Goal: Information Seeking & Learning: Learn about a topic

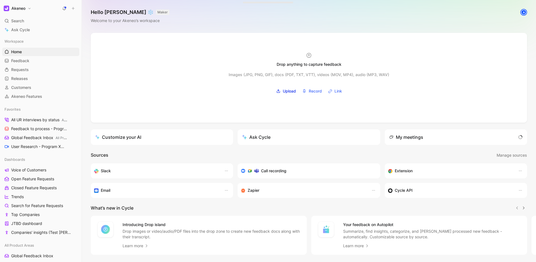
click at [36, 22] on div "Search ⌘ K" at bounding box center [40, 21] width 77 height 8
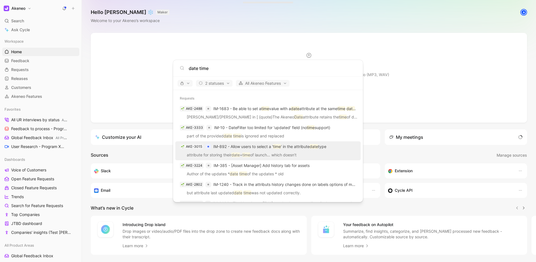
type input "date time"
click at [305, 150] on p "IM-892 - Allow users to select a ' time ' in the attribute date type" at bounding box center [269, 147] width 113 height 7
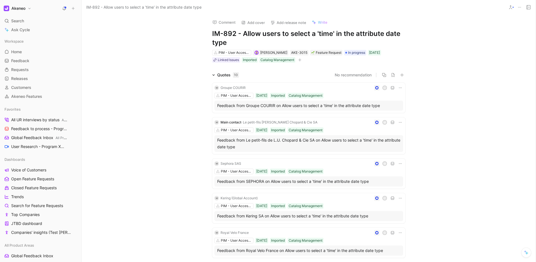
click at [133, 70] on div "Comment Add cover Add release note Write IM-892 - Allow users to select a 'time…" at bounding box center [309, 139] width 454 height 248
click at [181, 77] on div "Quotes 10 No recommendation M Groupe COURIR C PIM - User Access Management & AC…" at bounding box center [309, 256] width 454 height 369
click at [182, 78] on div "Quotes 10 No recommendation M Groupe COURIR C PIM - User Access Management & AC…" at bounding box center [309, 256] width 454 height 369
click at [191, 79] on div "Quotes 10 No recommendation M Groupe COURIR C PIM - User Access Management & AC…" at bounding box center [309, 256] width 454 height 369
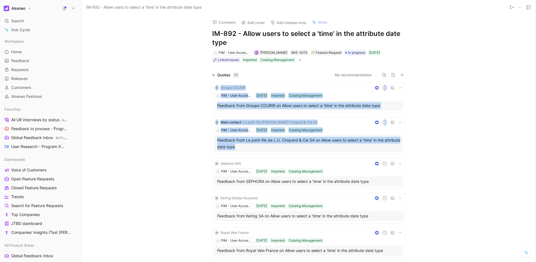
drag, startPoint x: 183, startPoint y: 80, endPoint x: 414, endPoint y: 157, distance: 243.4
click at [410, 156] on div "Quotes 10 No recommendation M Groupe COURIR C PIM - User Access Management & AC…" at bounding box center [309, 256] width 454 height 369
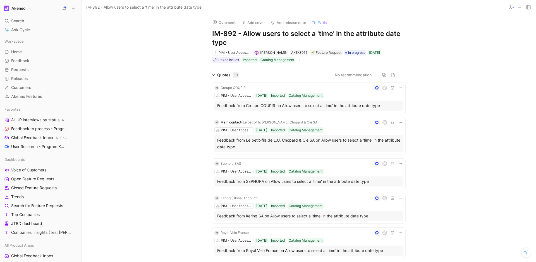
click at [429, 162] on div "Quotes 10 No recommendation M Groupe COURIR C PIM - User Access Management & AC…" at bounding box center [309, 256] width 454 height 369
click at [34, 178] on span "Open Feature Requests" at bounding box center [32, 179] width 43 height 6
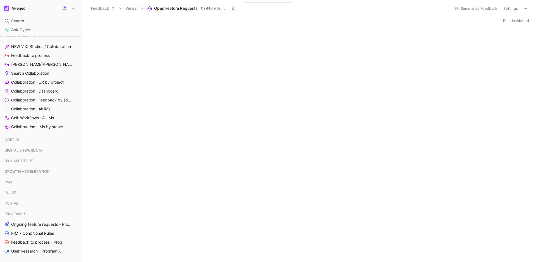
scroll to position [258, 0]
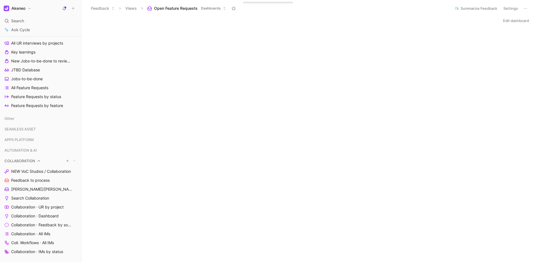
click at [33, 162] on span "COLLABORATION" at bounding box center [19, 161] width 31 height 6
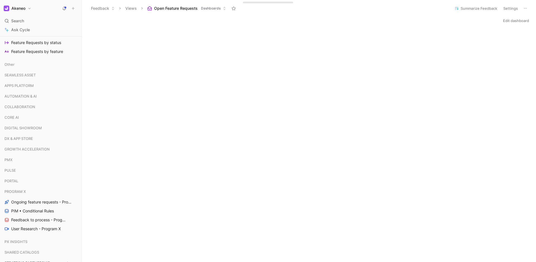
scroll to position [439, 0]
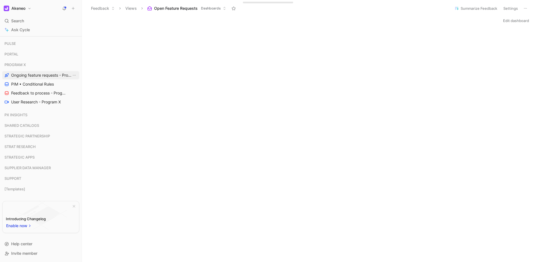
click at [40, 77] on span "Ongoing feature requests - Program X" at bounding box center [41, 76] width 60 height 6
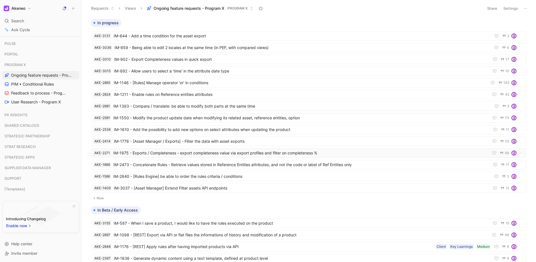
click at [224, 150] on span "IM-1975 - Exports / Completeness - export completeness value via export profile…" at bounding box center [299, 153] width 373 height 7
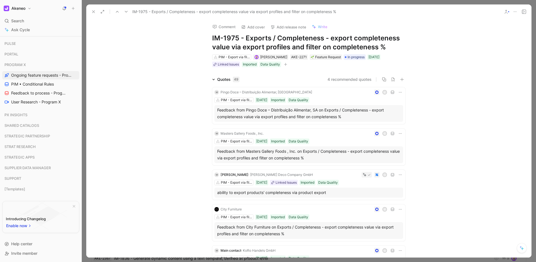
click at [93, 12] on use at bounding box center [93, 12] width 2 height 2
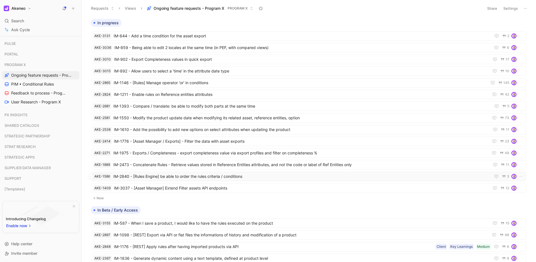
click at [222, 176] on span "IM-2840 - [Rules Engine] be able to order the rules criteria / conditions" at bounding box center [300, 176] width 375 height 7
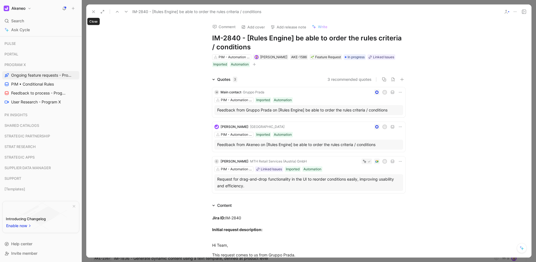
click at [95, 11] on use at bounding box center [93, 12] width 2 height 2
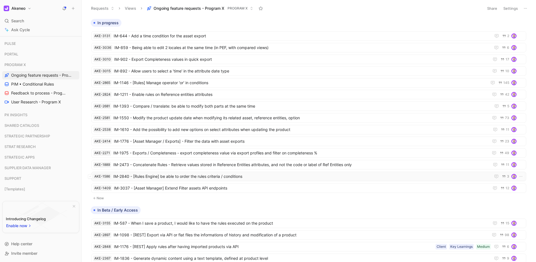
click at [229, 179] on span "IM-2840 - [Rules Engine] be able to order the rules criteria / conditions" at bounding box center [300, 176] width 375 height 7
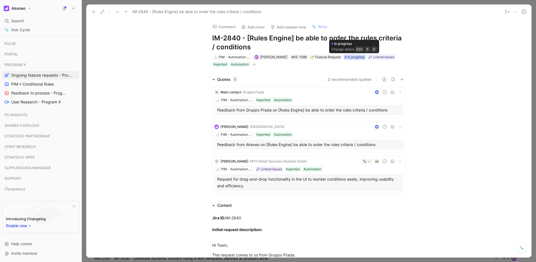
click at [355, 56] on span "In progress" at bounding box center [356, 57] width 17 height 6
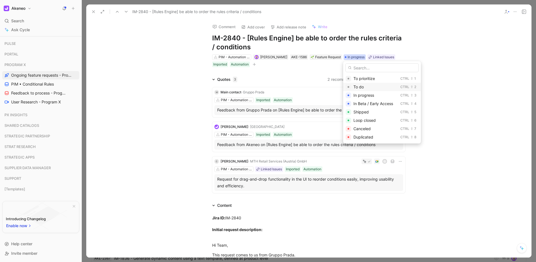
click at [368, 84] on div "To do" at bounding box center [376, 87] width 45 height 7
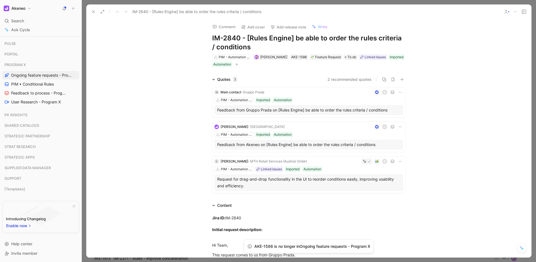
click at [94, 10] on icon at bounding box center [93, 11] width 4 height 4
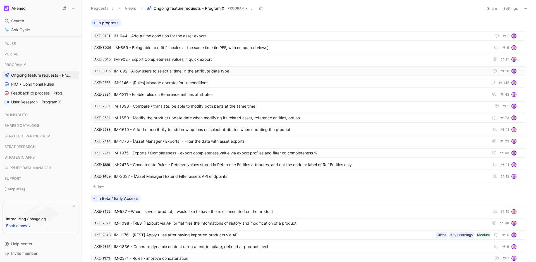
click at [190, 69] on span "IM-892 - Allow users to select a 'time' in the attribute date type" at bounding box center [300, 71] width 373 height 7
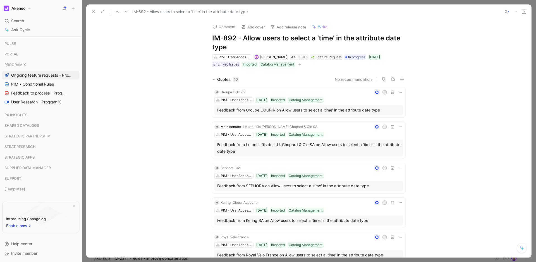
click at [93, 13] on icon at bounding box center [93, 11] width 4 height 4
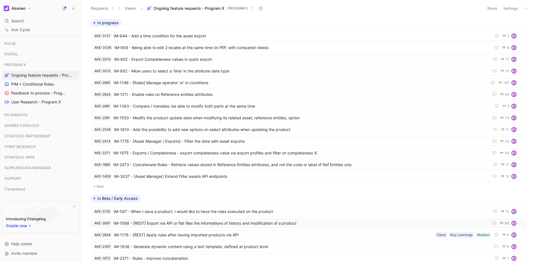
click at [256, 221] on span "IM-1098 - [REST] Export via API or flat files the informations of history and m…" at bounding box center [300, 223] width 373 height 7
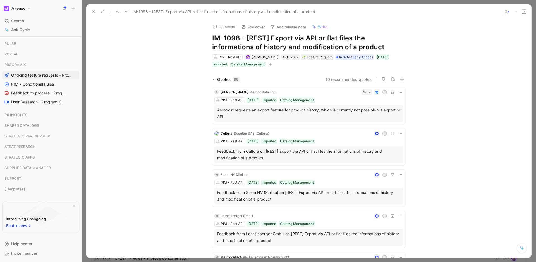
click at [306, 41] on h1 "IM-1098 - [REST] Export via API or flat files the informations of history and m…" at bounding box center [308, 43] width 193 height 18
click at [340, 43] on h1 "IM-1098 - [REST] Export via API or flat files the informations of history and m…" at bounding box center [308, 43] width 193 height 18
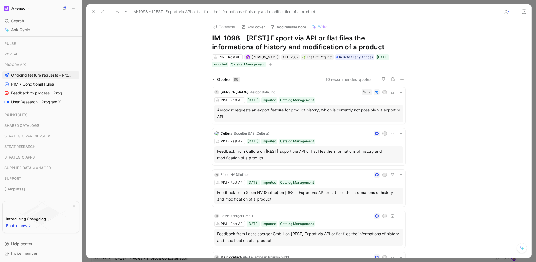
click at [340, 43] on h1 "IM-1098 - [REST] Export via API or flat files the informations of history and m…" at bounding box center [308, 43] width 193 height 18
click at [370, 46] on h1 "IM-1098 - [REST] Export via API or flat files the informations of history and m…" at bounding box center [308, 43] width 193 height 18
click at [335, 45] on h1 "IM-1098 - [REST] Export via API or flat files the informations of history and m…" at bounding box center [308, 43] width 193 height 18
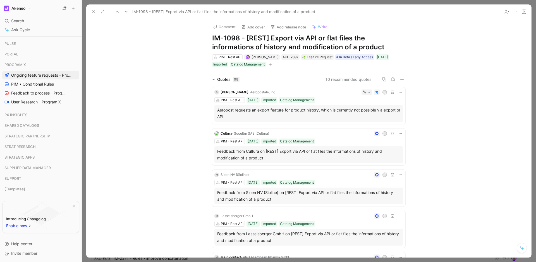
click at [335, 45] on h1 "IM-1098 - [REST] Export via API or flat files the informations of history and m…" at bounding box center [308, 43] width 193 height 18
click at [337, 43] on h1 "IM-1098 - [REST] Export via API or flat files the informations of history and m…" at bounding box center [308, 43] width 193 height 18
click at [264, 56] on span "[PERSON_NAME]" at bounding box center [265, 57] width 27 height 4
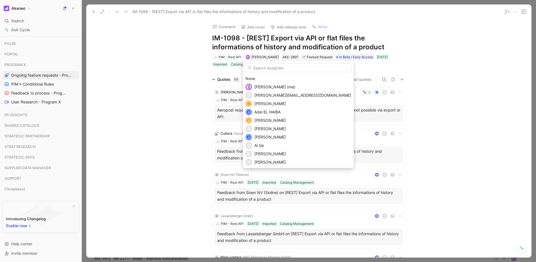
click at [279, 65] on input "text" at bounding box center [298, 67] width 106 height 9
type input "[PERSON_NAME]"
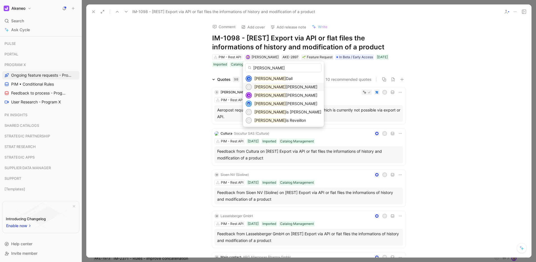
click at [286, 85] on span "[PERSON_NAME]" at bounding box center [302, 87] width 32 height 5
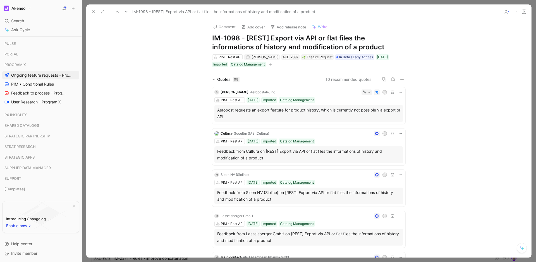
click at [94, 11] on icon at bounding box center [93, 11] width 4 height 4
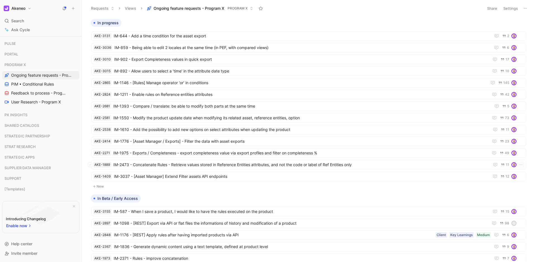
scroll to position [73, 0]
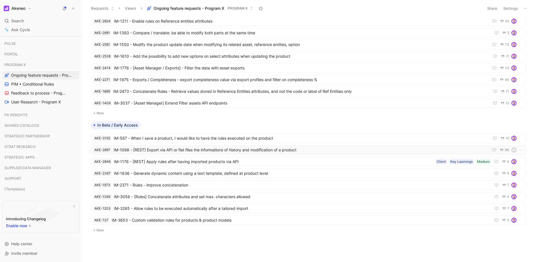
click at [236, 150] on span "IM-1098 - [REST] Export via API or flat files the informations of history and m…" at bounding box center [300, 150] width 373 height 7
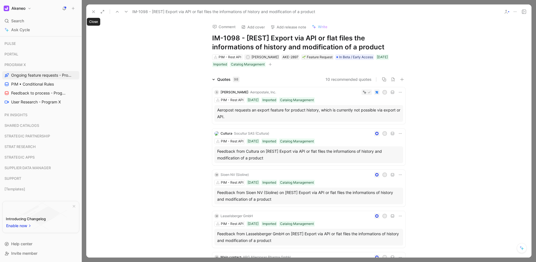
click at [94, 13] on icon at bounding box center [93, 11] width 4 height 4
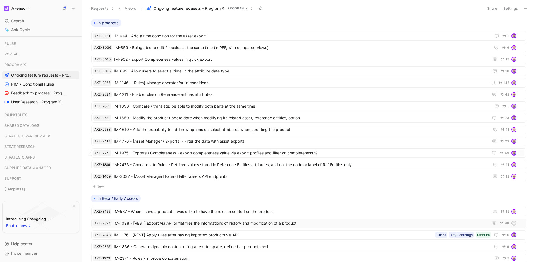
scroll to position [73, 0]
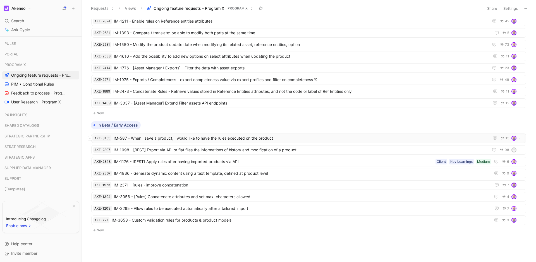
click at [202, 141] on span "IM-587 - When I save a product, I would like to have the rules executed on the …" at bounding box center [301, 138] width 374 height 7
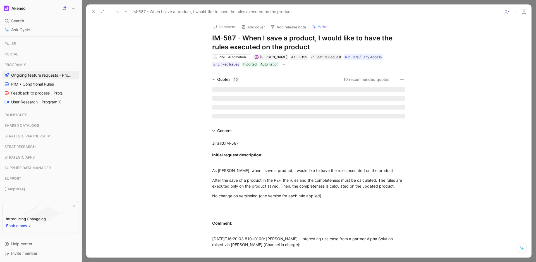
click at [93, 11] on icon at bounding box center [93, 11] width 4 height 4
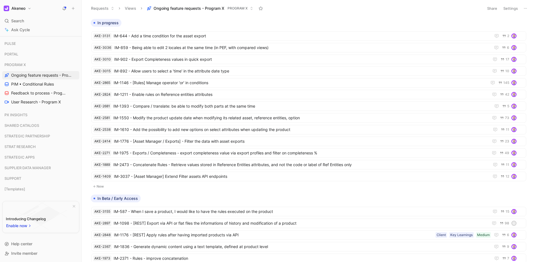
scroll to position [73, 0]
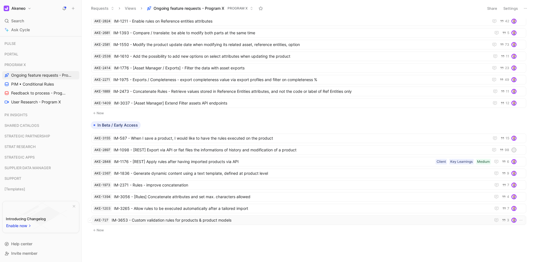
click at [210, 221] on span "IM-3653 - Custom validation rules for products & product models" at bounding box center [300, 220] width 377 height 7
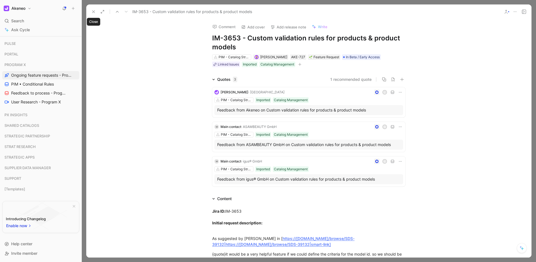
click at [93, 11] on icon at bounding box center [93, 11] width 4 height 4
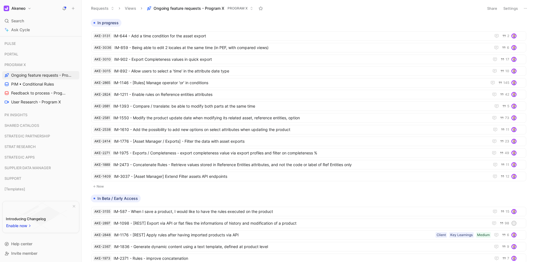
click at [189, 26] on div "In progress" at bounding box center [309, 23] width 441 height 8
click at [241, 131] on span "IM-1610 - Add the possibility to add new options on select attributes when upda…" at bounding box center [301, 129] width 374 height 7
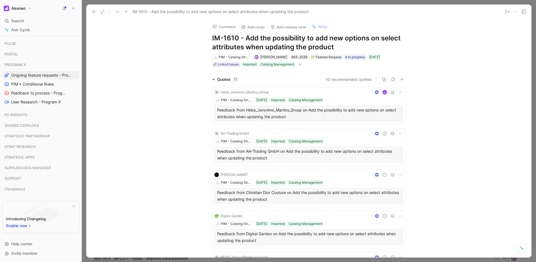
click at [92, 9] on button at bounding box center [94, 12] width 8 height 8
